Goal: Information Seeking & Learning: Learn about a topic

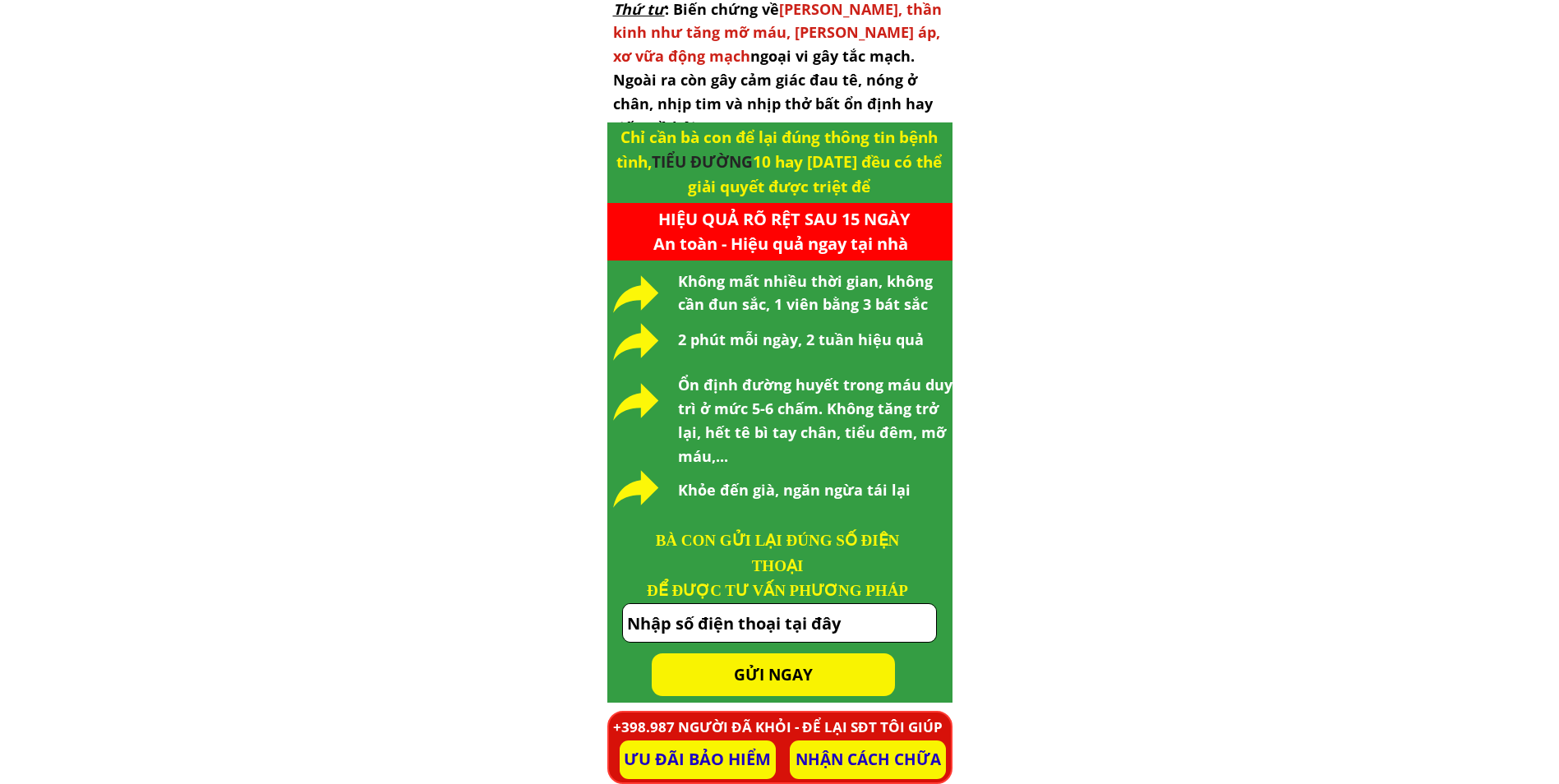
scroll to position [6735, 0]
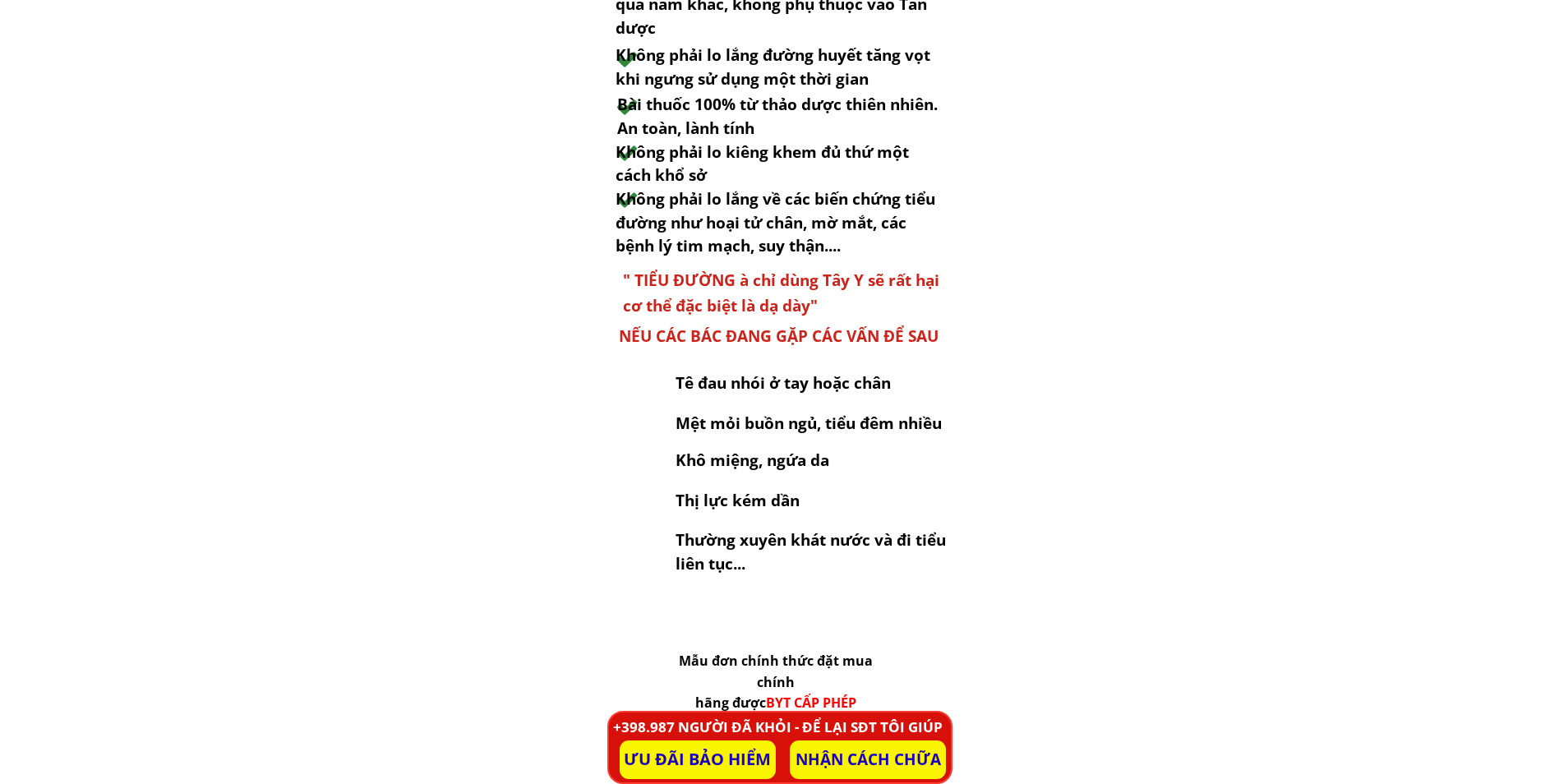
scroll to position [7721, 0]
